Goal: Find specific fact

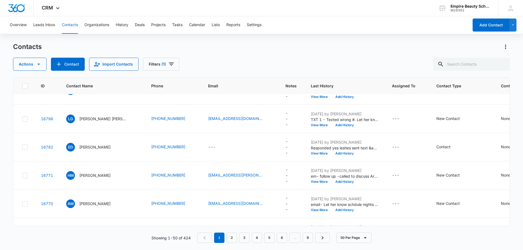
scroll to position [299, 0]
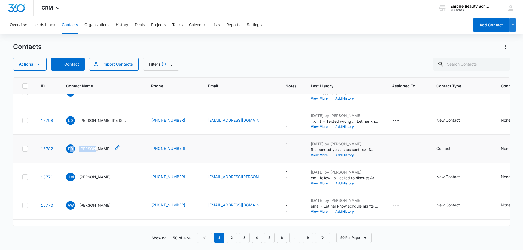
drag, startPoint x: 90, startPoint y: 148, endPoint x: 72, endPoint y: 152, distance: 18.4
click at [70, 152] on div "ED [PERSON_NAME]" at bounding box center [88, 149] width 44 height 9
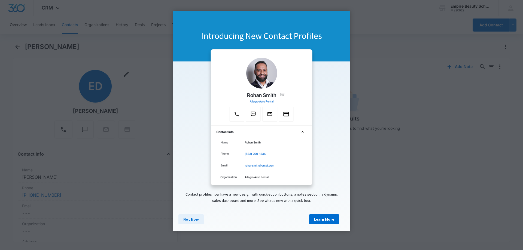
click at [191, 222] on link "Not Now" at bounding box center [190, 219] width 25 height 10
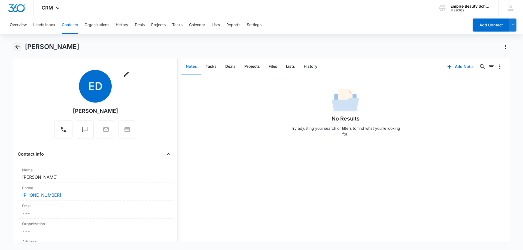
click at [18, 47] on icon "Back" at bounding box center [17, 47] width 4 height 4
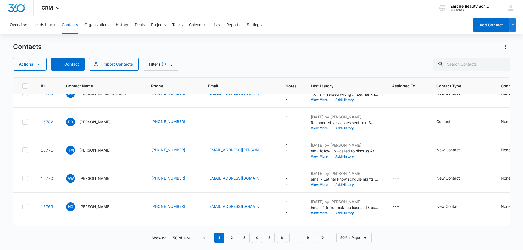
scroll to position [327, 0]
drag, startPoint x: 95, startPoint y: 123, endPoint x: 90, endPoint y: 128, distance: 7.3
click at [90, 128] on td "ED [PERSON_NAME]" at bounding box center [102, 122] width 85 height 28
drag, startPoint x: 79, startPoint y: 121, endPoint x: 183, endPoint y: 123, distance: 103.7
click at [183, 123] on tr "16782 ED [PERSON_NAME] [PHONE_NUMBER] --- --- [DATE] by [PERSON_NAME] Responded…" at bounding box center [320, 122] width 614 height 28
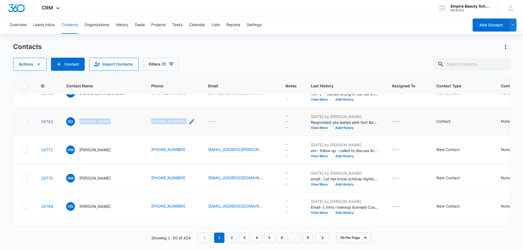
copy tr "[PERSON_NAME] [PHONE_NUMBER]"
